Goal: Download file/media

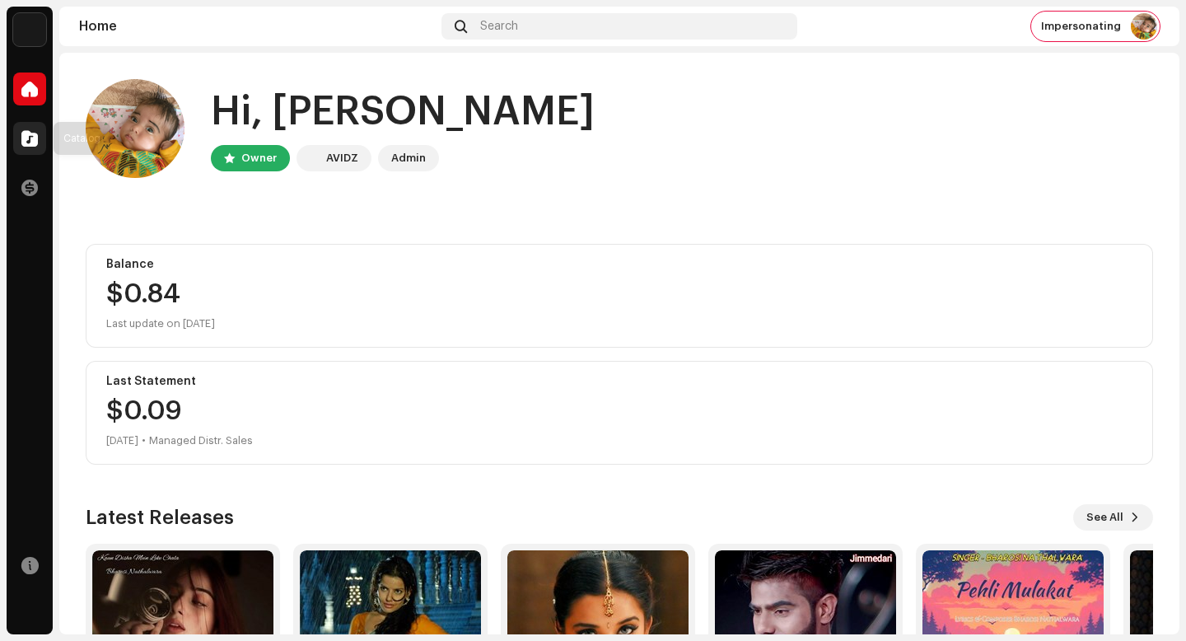
click at [15, 142] on div at bounding box center [29, 138] width 33 height 33
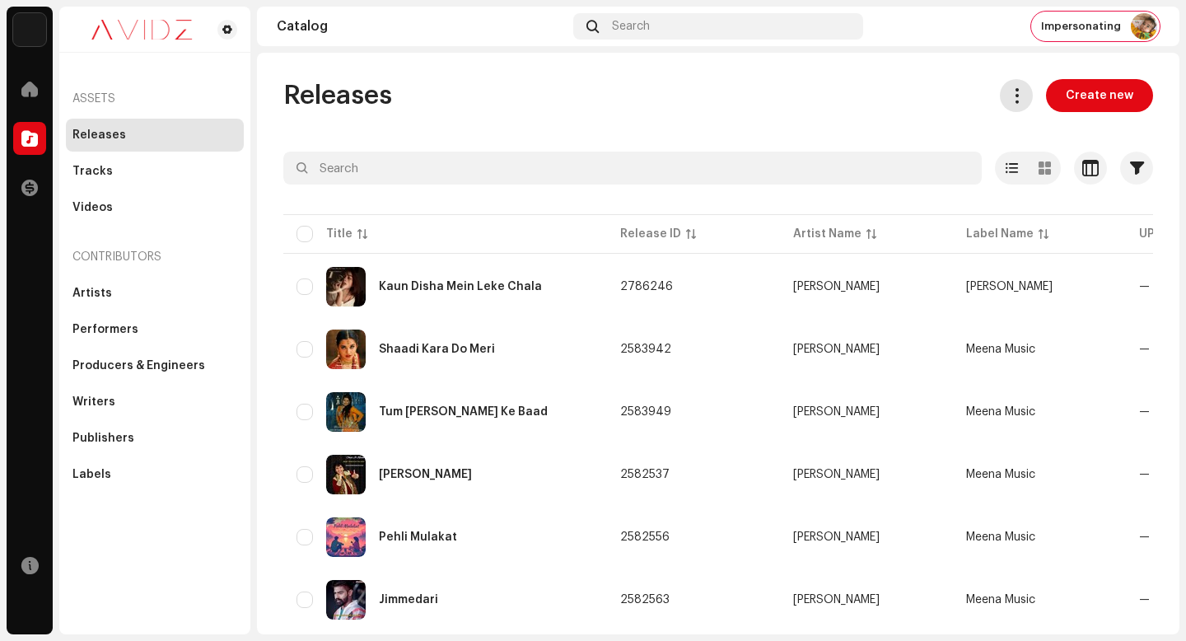
click at [1014, 93] on span at bounding box center [1017, 95] width 16 height 13
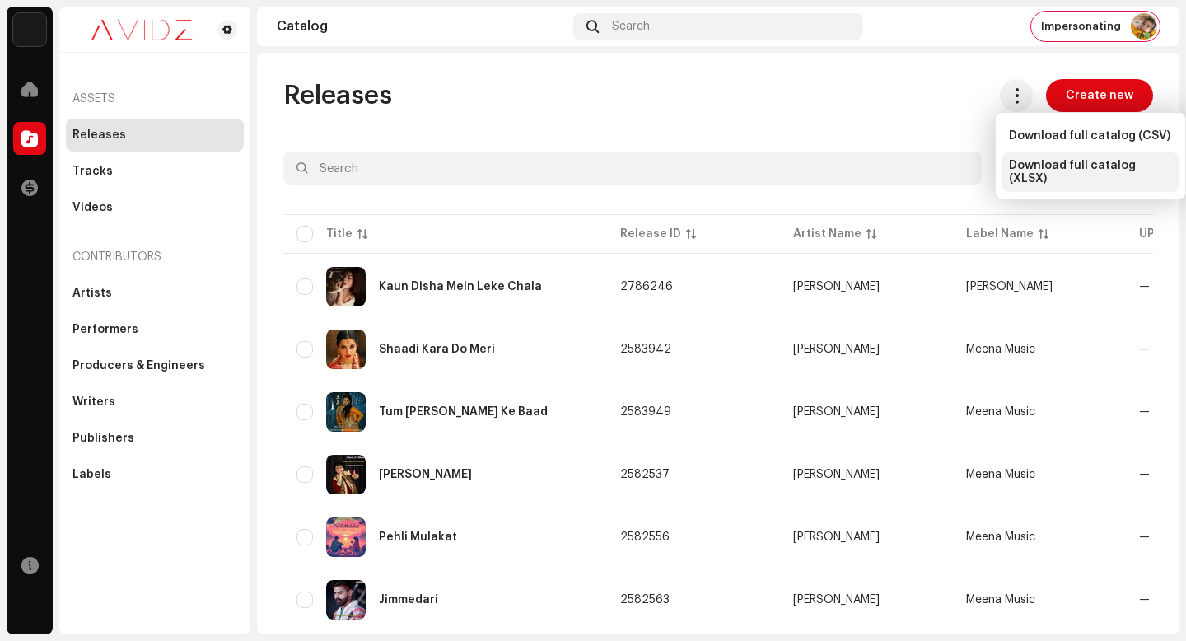
click at [1067, 170] on span "Download full catalog (XLSX)" at bounding box center [1090, 172] width 163 height 26
click at [1098, 33] on div "Impersonating" at bounding box center [1096, 27] width 129 height 30
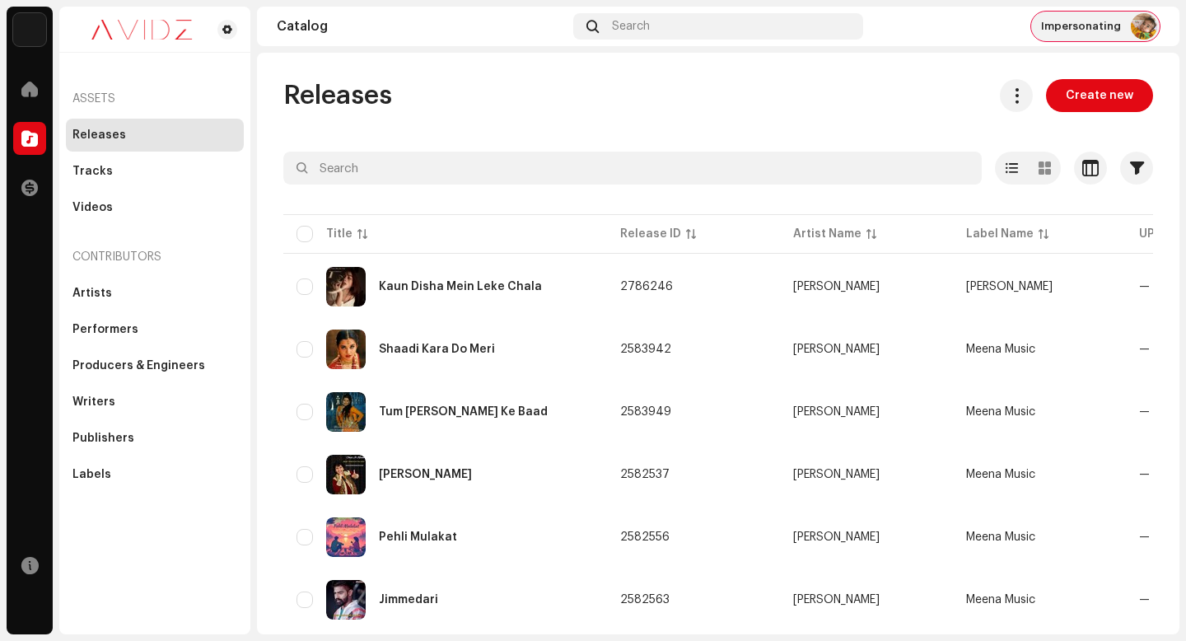
click at [1081, 24] on span "Impersonating" at bounding box center [1081, 26] width 80 height 13
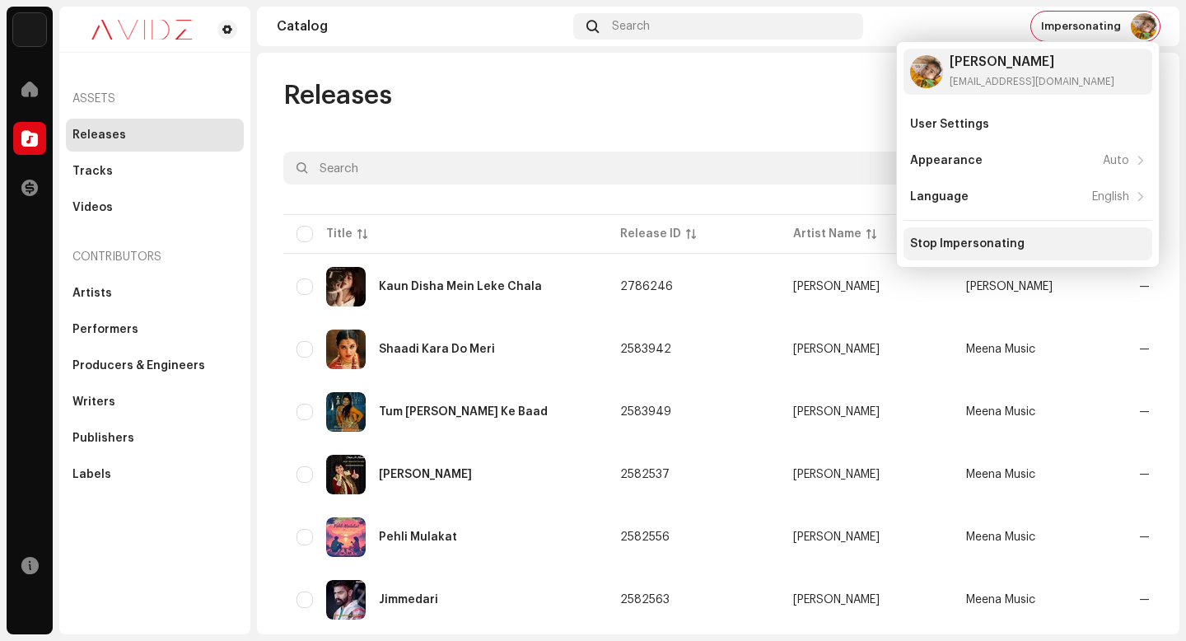
click at [1030, 250] on div "Stop Impersonating" at bounding box center [1028, 243] width 249 height 33
